Goal: Navigation & Orientation: Find specific page/section

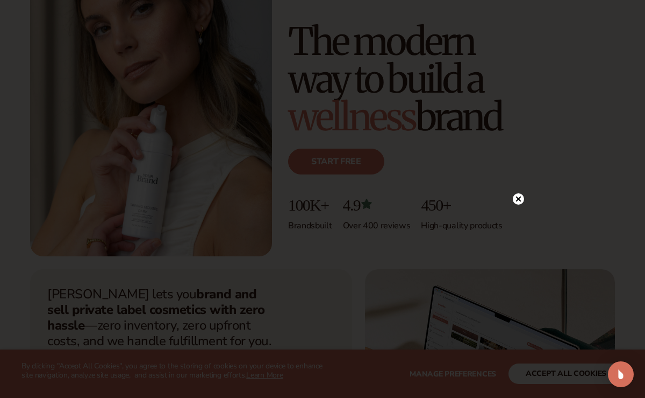
scroll to position [115, 0]
click at [520, 78] on icon at bounding box center [518, 76] width 5 height 5
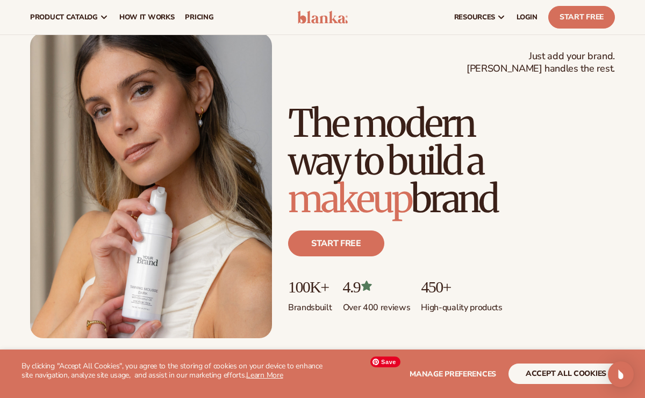
scroll to position [0, 0]
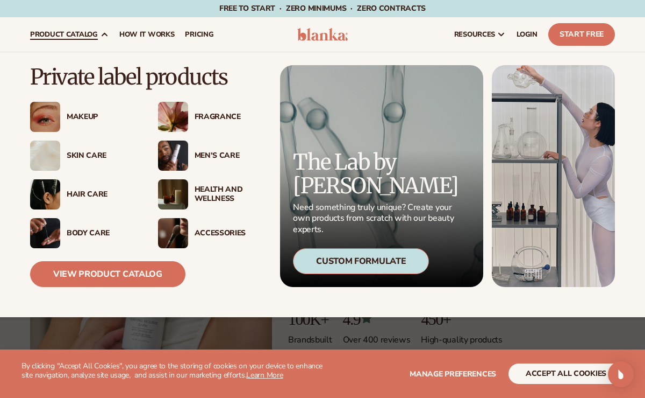
click at [84, 157] on div "Skin Care" at bounding box center [102, 155] width 70 height 9
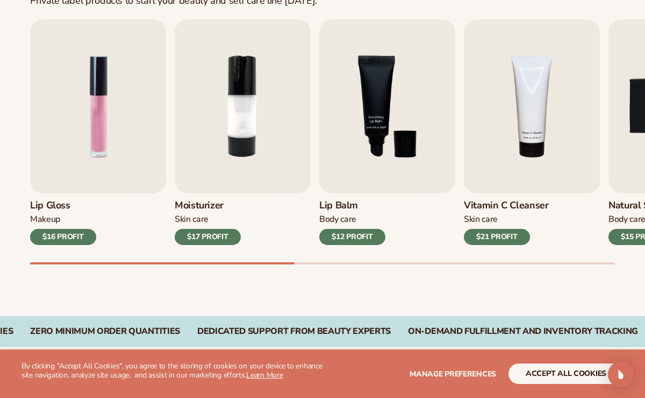
scroll to position [360, 0]
